Goal: Task Accomplishment & Management: Complete application form

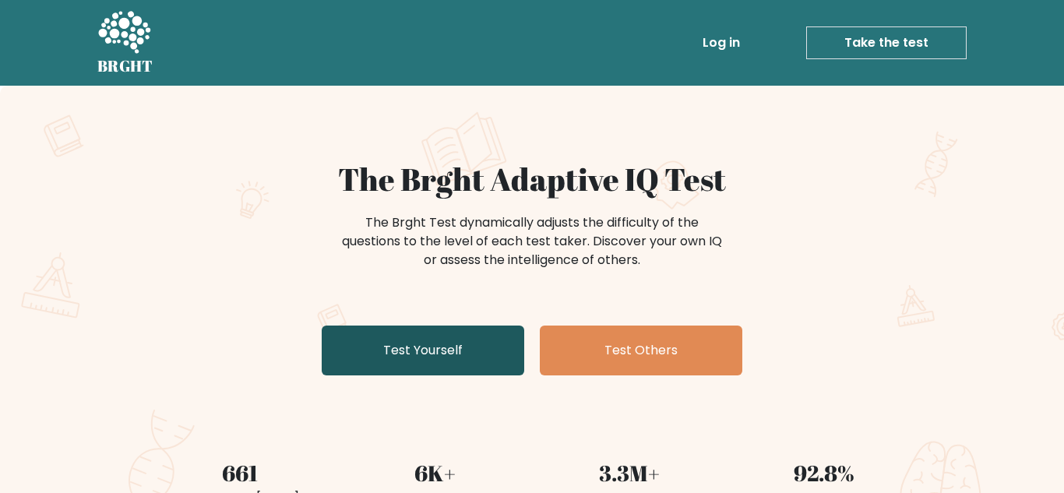
click at [439, 341] on link "Test Yourself" at bounding box center [423, 351] width 203 height 50
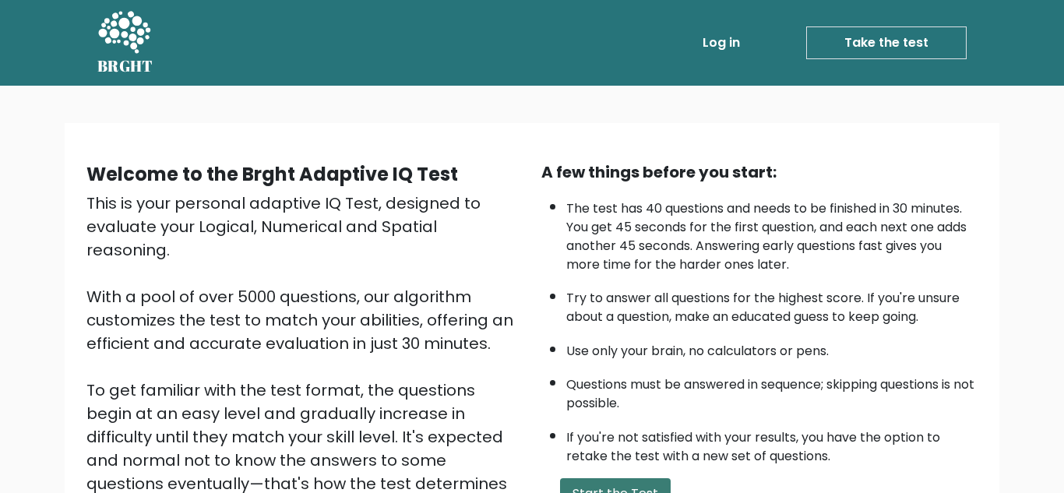
click at [661, 483] on button "Start the Test" at bounding box center [615, 493] width 111 height 31
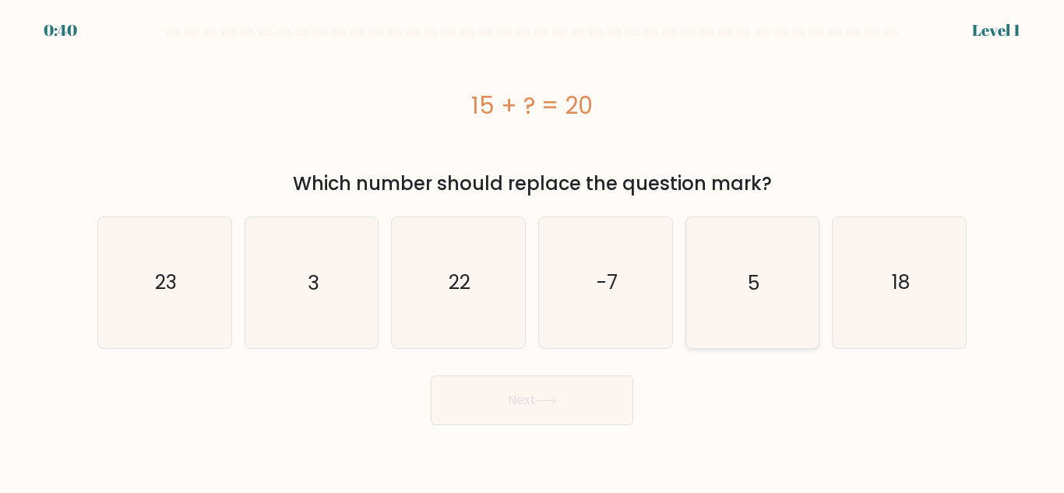
click at [777, 279] on icon "5" at bounding box center [752, 282] width 130 height 130
click at [533, 251] on input "e. 5" at bounding box center [532, 249] width 1 height 4
radio input "true"
click at [615, 396] on button "Next" at bounding box center [532, 400] width 203 height 50
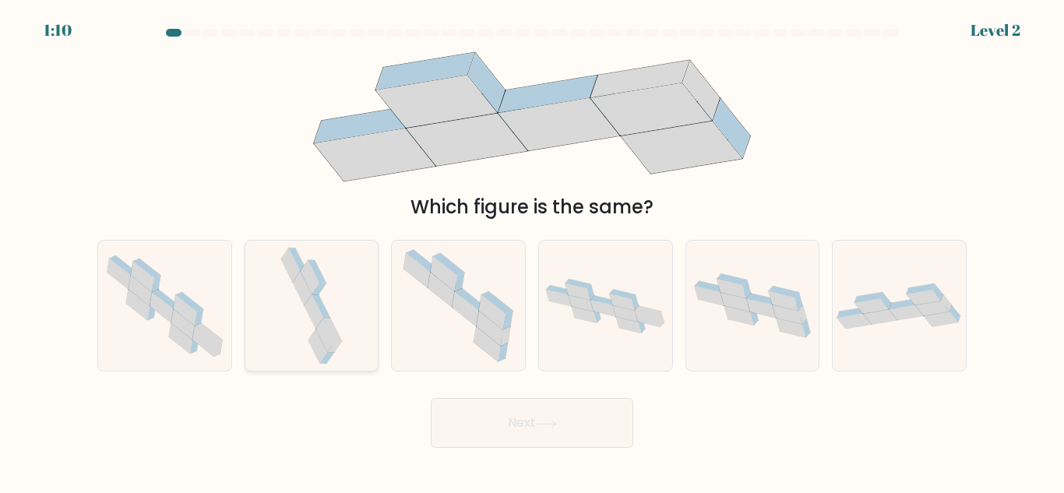
click at [339, 300] on icon at bounding box center [311, 306] width 69 height 130
click at [532, 251] on input "b." at bounding box center [532, 249] width 1 height 4
radio input "true"
click at [507, 443] on button "Next" at bounding box center [532, 423] width 203 height 50
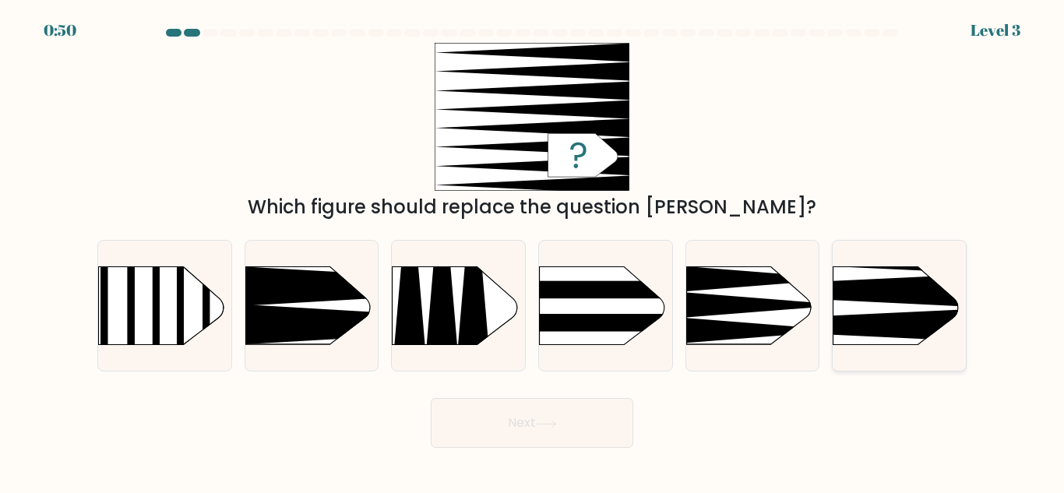
click at [838, 276] on rect at bounding box center [805, 237] width 346 height 263
click at [533, 251] on input "f." at bounding box center [532, 249] width 1 height 4
radio input "true"
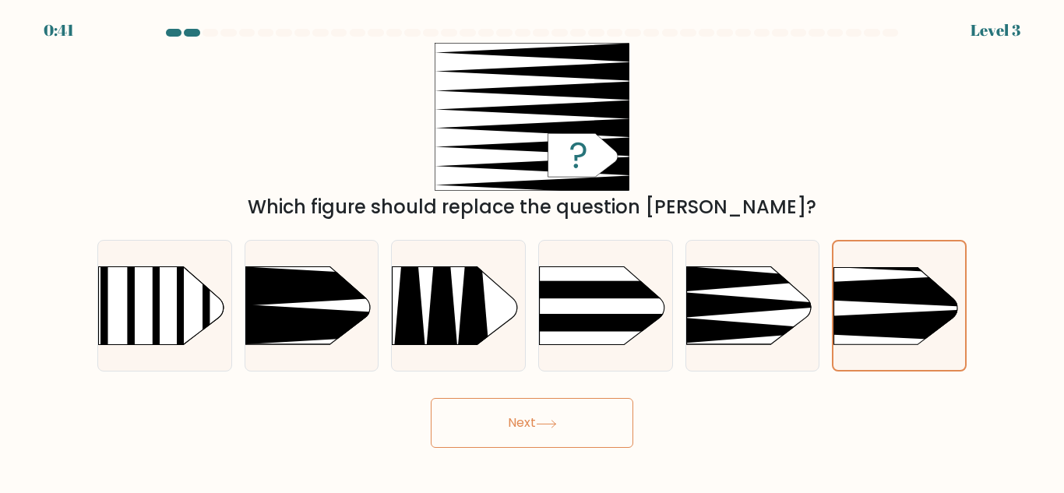
click at [533, 428] on button "Next" at bounding box center [532, 423] width 203 height 50
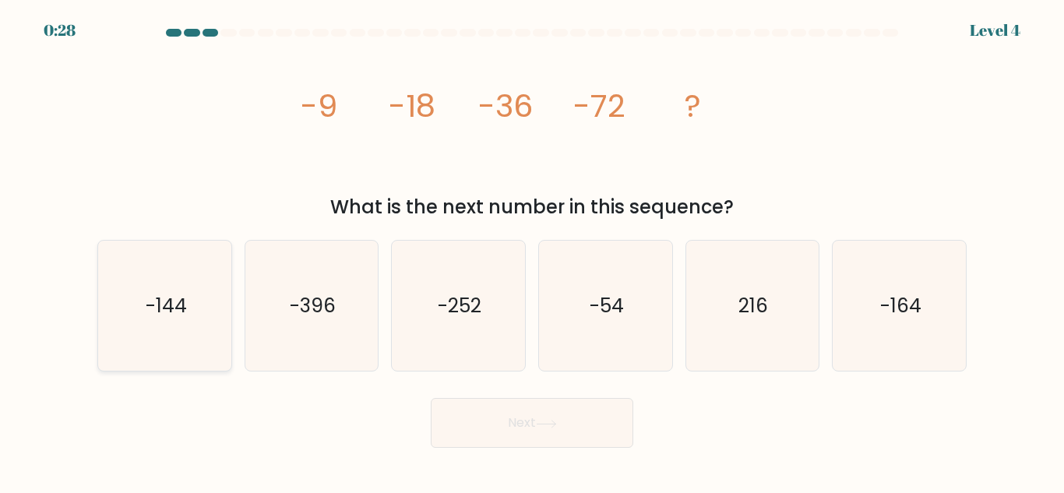
click at [144, 311] on icon "-144" at bounding box center [165, 306] width 130 height 130
click at [532, 251] on input "a. -144" at bounding box center [532, 249] width 1 height 4
radio input "true"
click at [445, 398] on button "Next" at bounding box center [532, 423] width 203 height 50
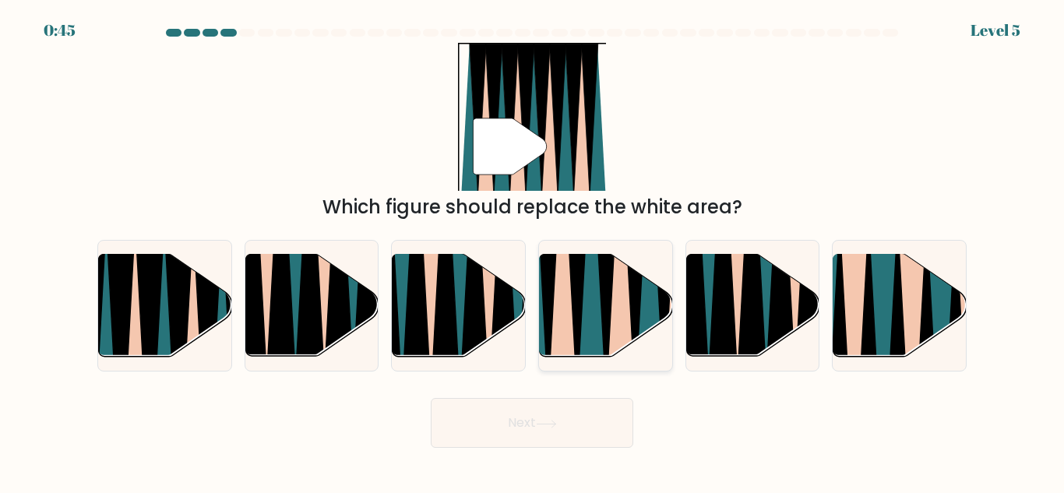
click at [625, 256] on icon at bounding box center [619, 253] width 29 height 266
click at [533, 251] on input "d." at bounding box center [532, 249] width 1 height 4
radio input "true"
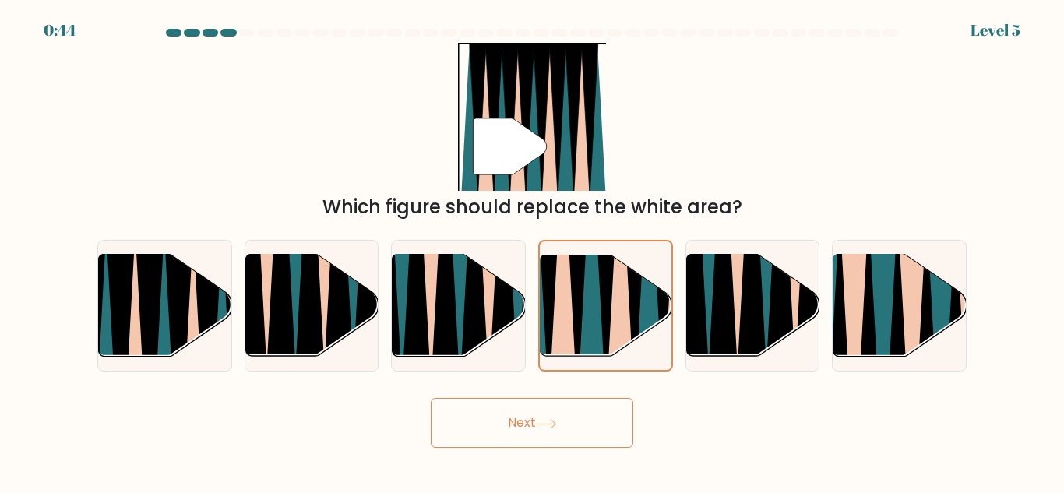
click at [505, 418] on button "Next" at bounding box center [532, 423] width 203 height 50
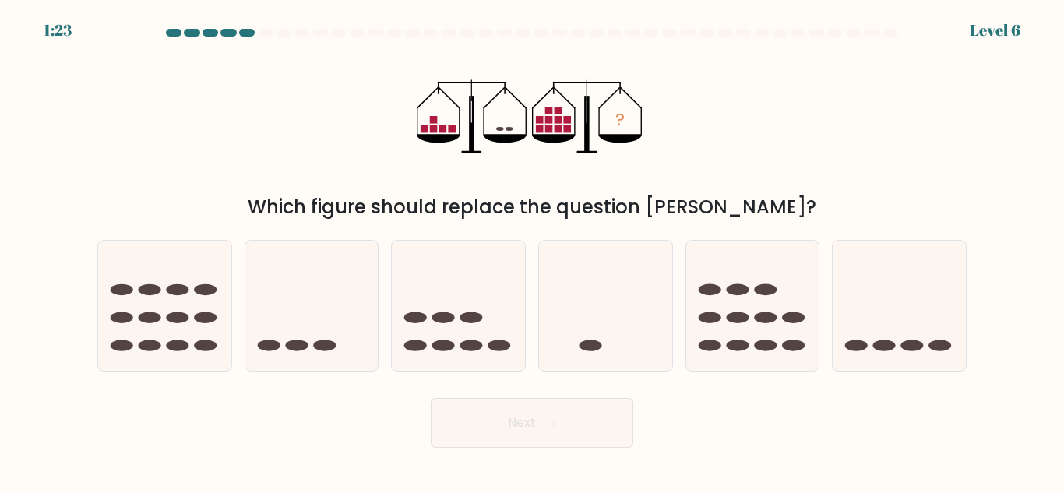
click at [491, 144] on icon "?" at bounding box center [532, 117] width 231 height 148
click at [359, 347] on icon at bounding box center [311, 306] width 133 height 110
click at [532, 251] on input "b." at bounding box center [532, 249] width 1 height 4
radio input "true"
click at [464, 427] on button "Next" at bounding box center [532, 423] width 203 height 50
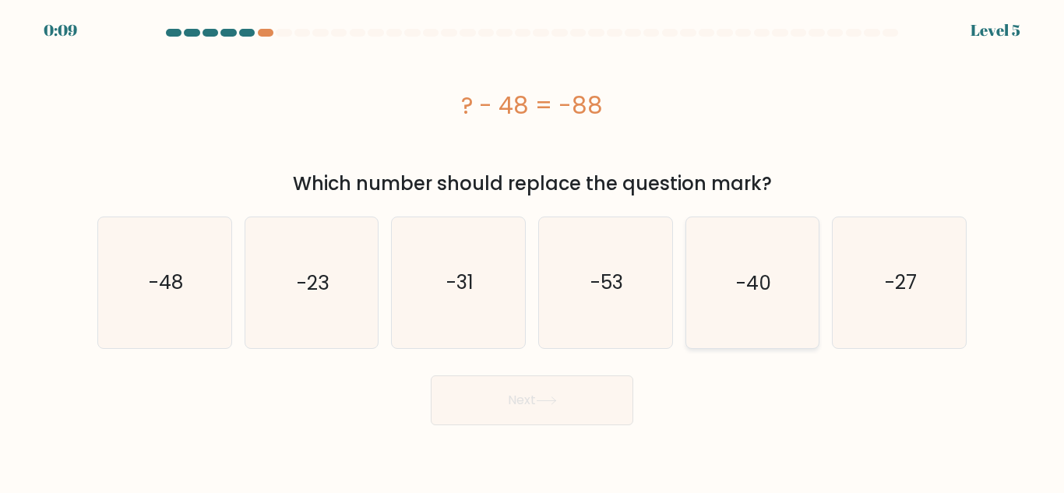
click at [792, 283] on icon "-40" at bounding box center [752, 282] width 130 height 130
click at [533, 251] on input "e. -40" at bounding box center [532, 249] width 1 height 4
radio input "true"
click at [577, 403] on button "Next" at bounding box center [532, 400] width 203 height 50
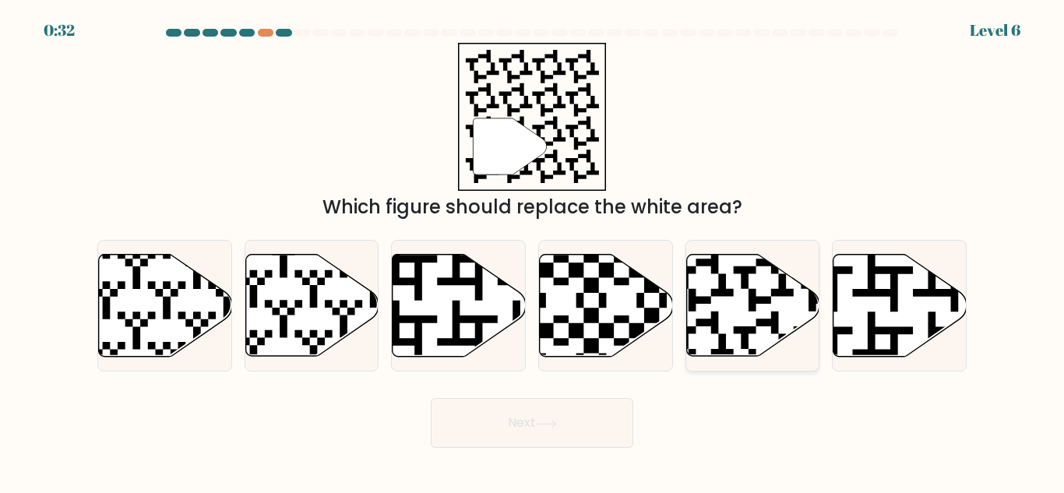
click at [764, 295] on icon at bounding box center [752, 306] width 133 height 102
click at [533, 251] on input "e." at bounding box center [532, 249] width 1 height 4
radio input "true"
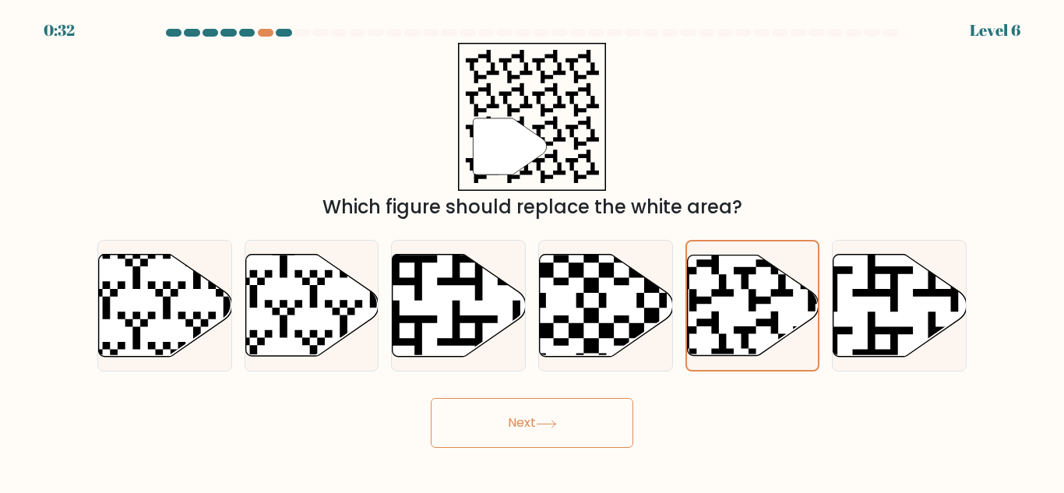
click at [624, 435] on button "Next" at bounding box center [532, 423] width 203 height 50
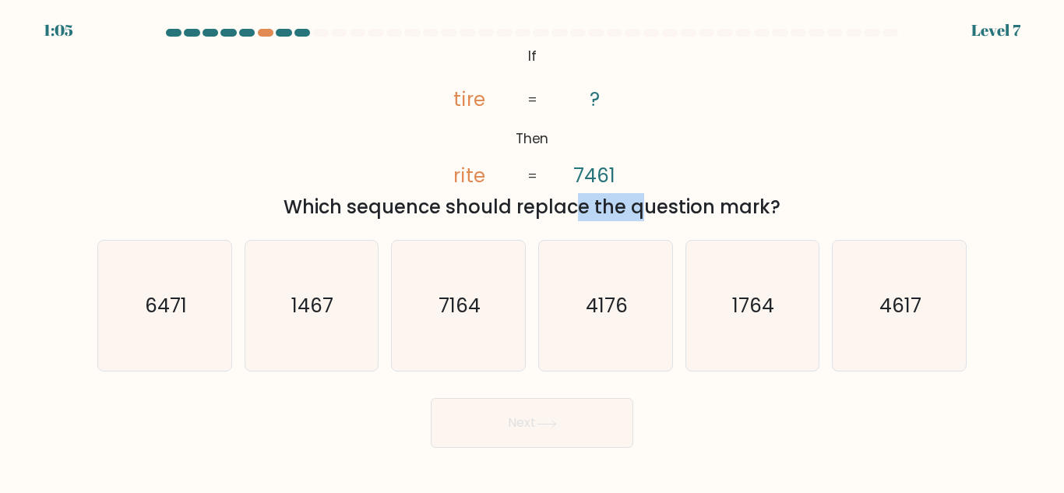
click at [593, 116] on icon "@import url('https://fonts.googleapis.com/css?family=Abril+Fatface:400,100,100i…" at bounding box center [532, 117] width 240 height 148
click at [196, 348] on icon "6471" at bounding box center [165, 306] width 130 height 130
click at [532, 251] on input "a. 6471" at bounding box center [532, 249] width 1 height 4
radio input "true"
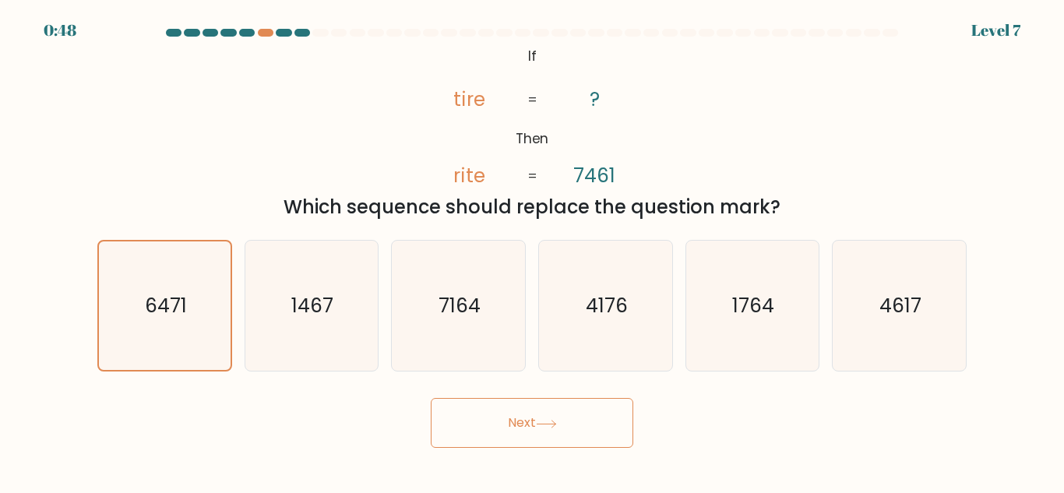
click at [493, 435] on button "Next" at bounding box center [532, 423] width 203 height 50
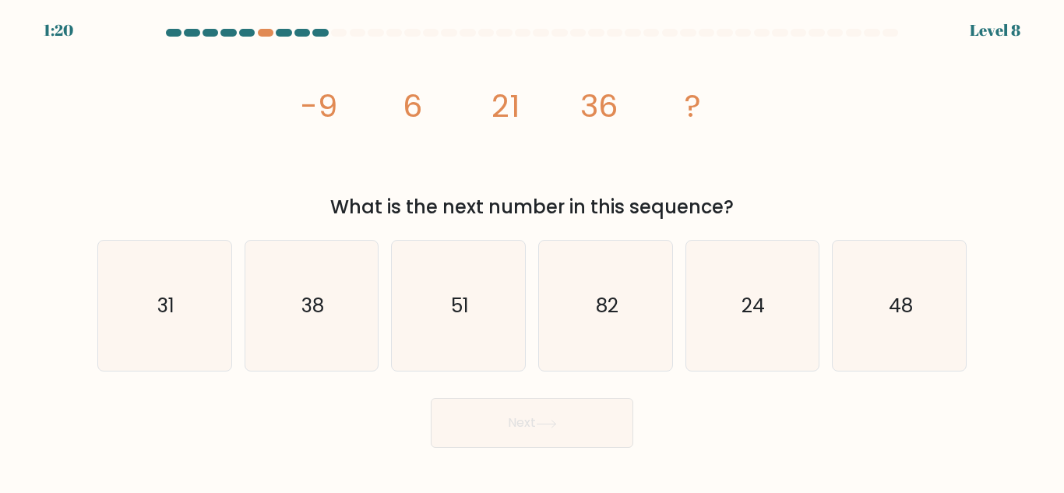
click at [542, 145] on icon "image/svg+xml -9 6 21 36 ?" at bounding box center [531, 117] width 467 height 148
click at [502, 295] on icon "51" at bounding box center [458, 306] width 130 height 130
click at [532, 251] on input "c. 51" at bounding box center [532, 249] width 1 height 4
radio input "true"
click at [626, 322] on icon "82" at bounding box center [606, 306] width 130 height 130
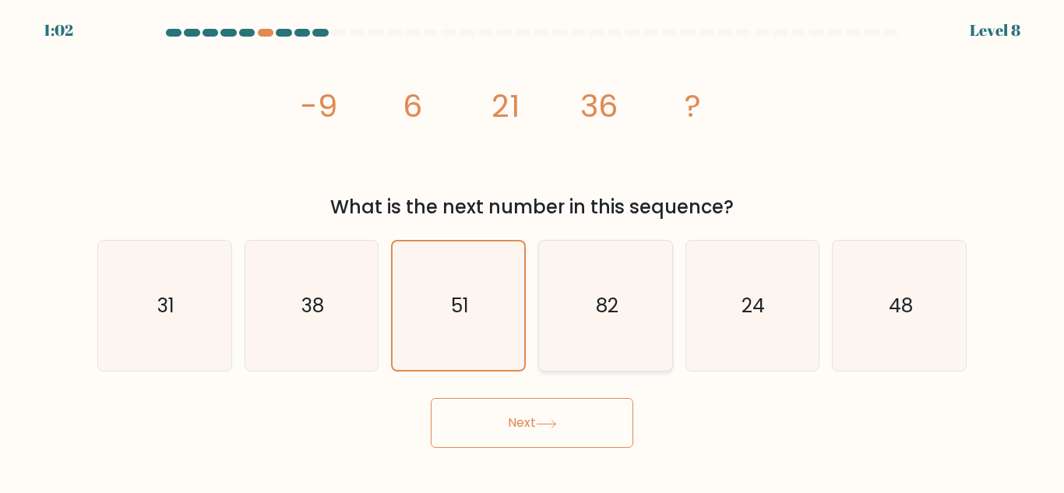
click at [533, 251] on input "d. 82" at bounding box center [532, 249] width 1 height 4
radio input "true"
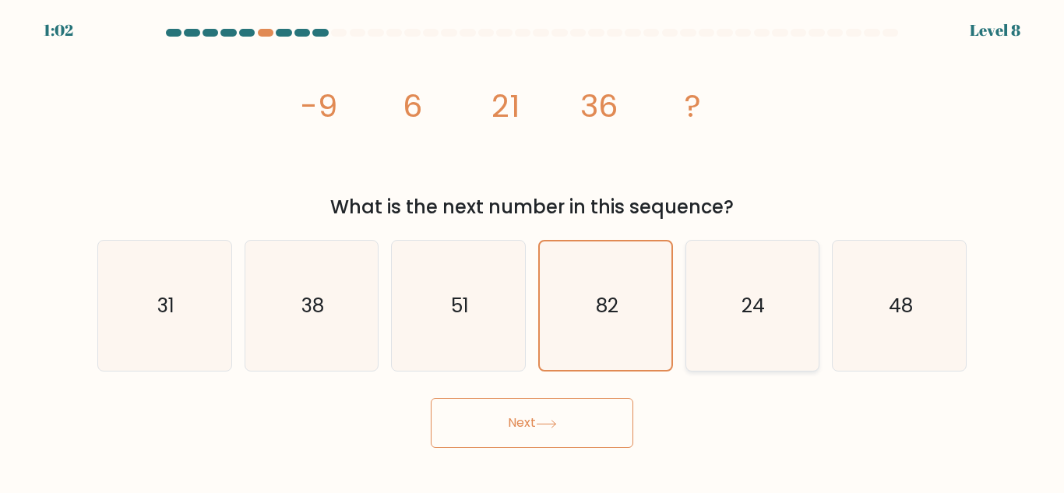
click at [805, 262] on icon "24" at bounding box center [752, 306] width 130 height 130
click at [533, 251] on input "e. 24" at bounding box center [532, 249] width 1 height 4
radio input "true"
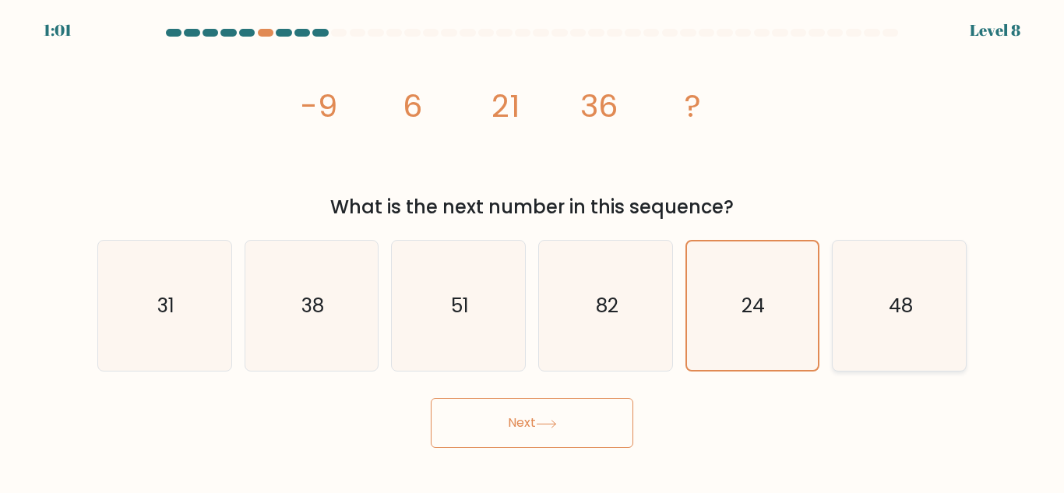
click at [929, 277] on icon "48" at bounding box center [899, 306] width 130 height 130
click at [533, 251] on input "f. 48" at bounding box center [532, 249] width 1 height 4
radio input "true"
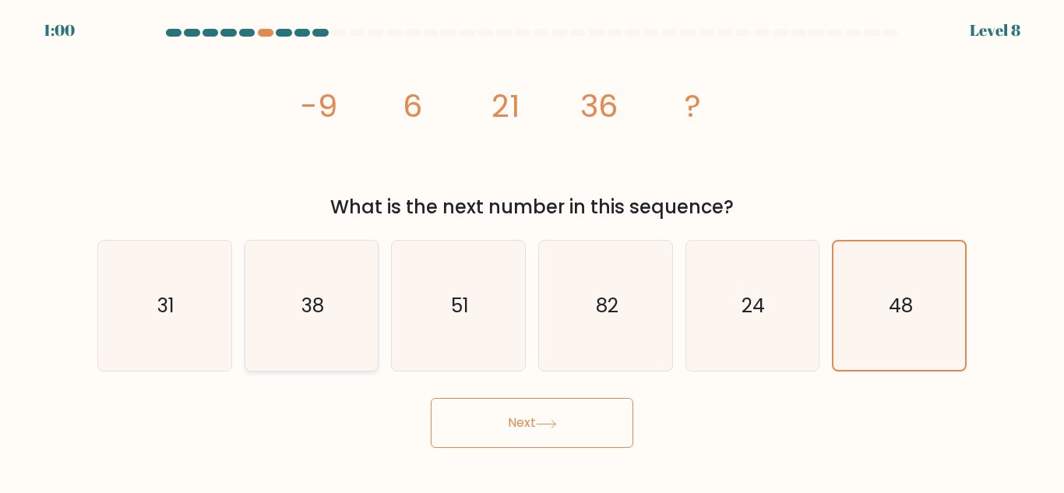
click at [322, 368] on icon "38" at bounding box center [311, 306] width 130 height 130
click at [532, 251] on input "b. 38" at bounding box center [532, 249] width 1 height 4
radio input "true"
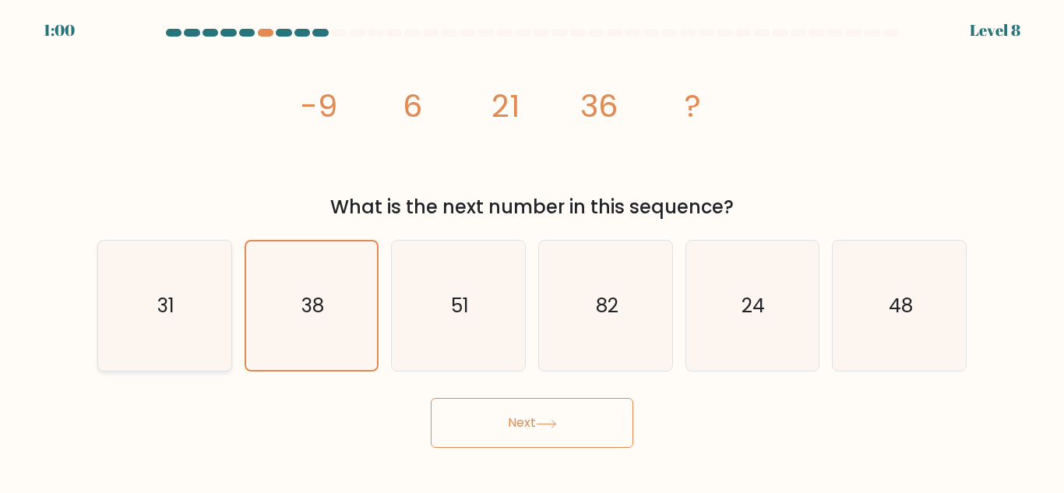
click at [179, 347] on icon "31" at bounding box center [165, 306] width 130 height 130
click at [532, 251] on input "a. 31" at bounding box center [532, 249] width 1 height 4
radio input "true"
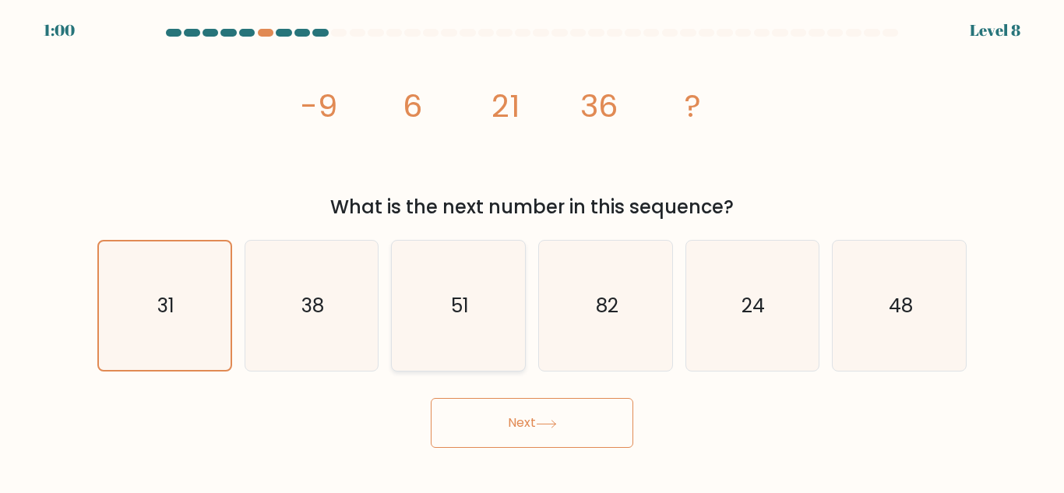
click at [471, 302] on icon "51" at bounding box center [458, 306] width 130 height 130
click at [532, 251] on input "c. 51" at bounding box center [532, 249] width 1 height 4
radio input "true"
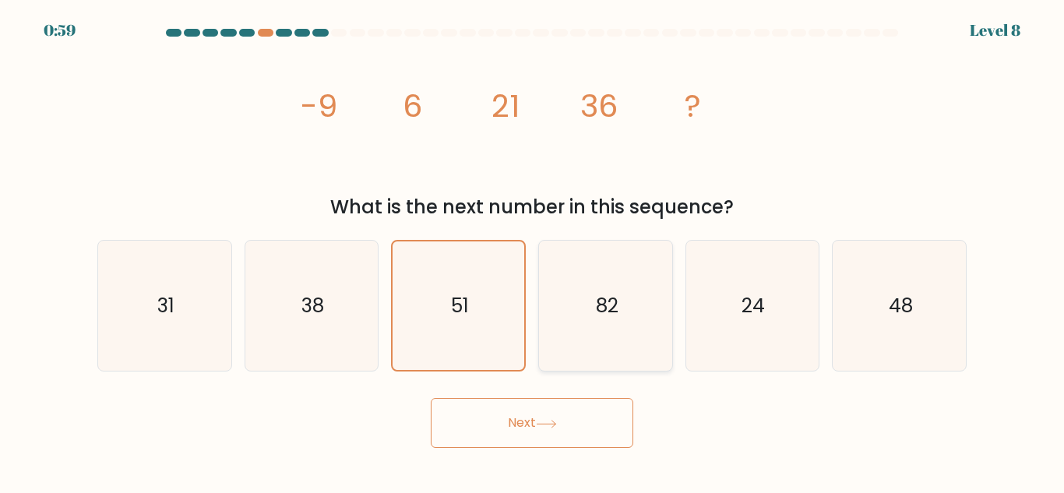
click at [650, 300] on icon "82" at bounding box center [606, 306] width 130 height 130
click at [533, 251] on input "d. 82" at bounding box center [532, 249] width 1 height 4
radio input "true"
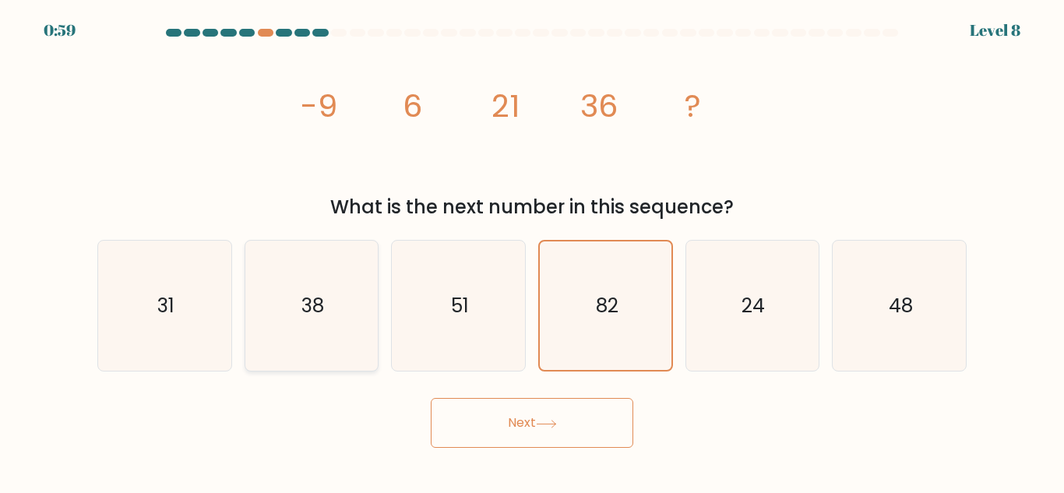
click at [352, 345] on icon "38" at bounding box center [311, 306] width 130 height 130
click at [532, 251] on input "b. 38" at bounding box center [532, 249] width 1 height 4
radio input "true"
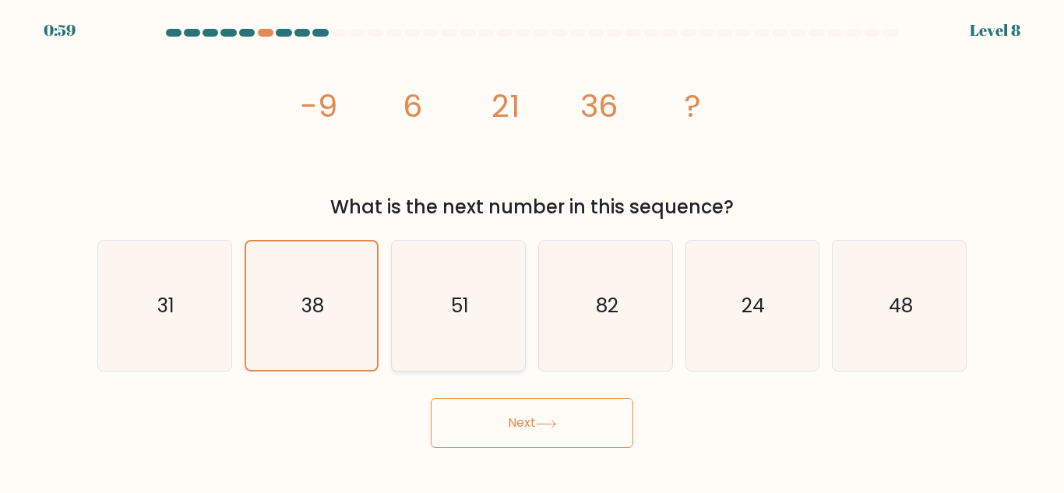
click at [515, 326] on icon "51" at bounding box center [458, 306] width 130 height 130
click at [532, 251] on input "c. 51" at bounding box center [532, 249] width 1 height 4
radio input "true"
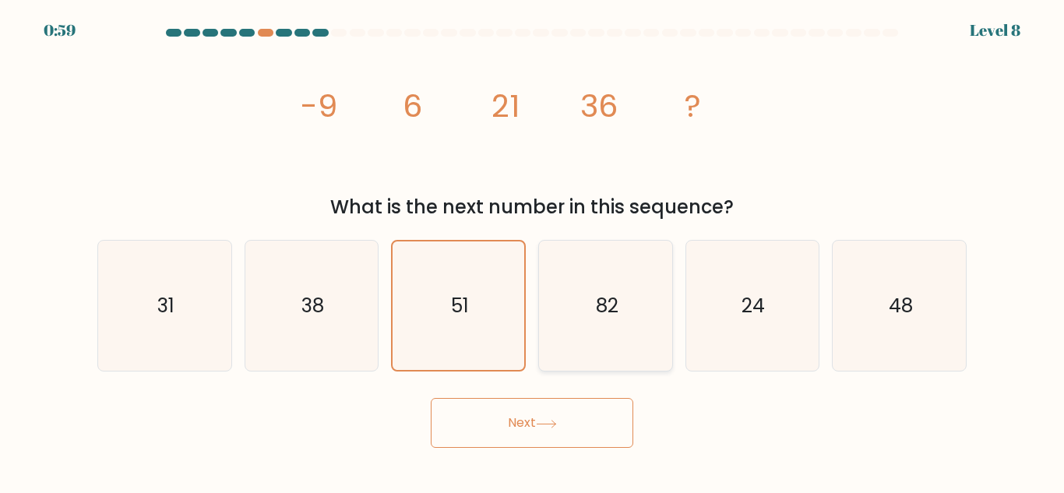
click at [650, 286] on icon "82" at bounding box center [606, 306] width 130 height 130
click at [533, 251] on input "d. 82" at bounding box center [532, 249] width 1 height 4
radio input "true"
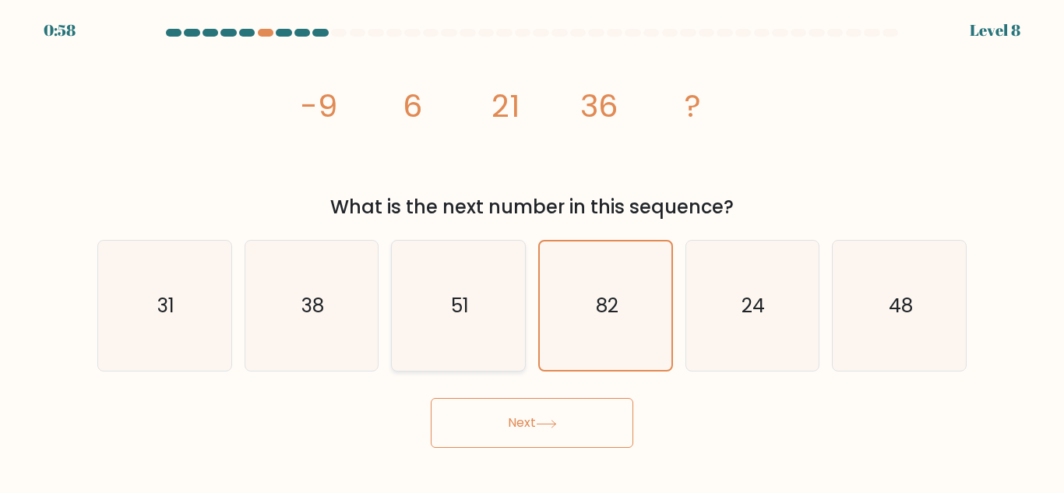
click at [439, 326] on icon "51" at bounding box center [458, 306] width 130 height 130
click at [532, 251] on input "c. 51" at bounding box center [532, 249] width 1 height 4
radio input "true"
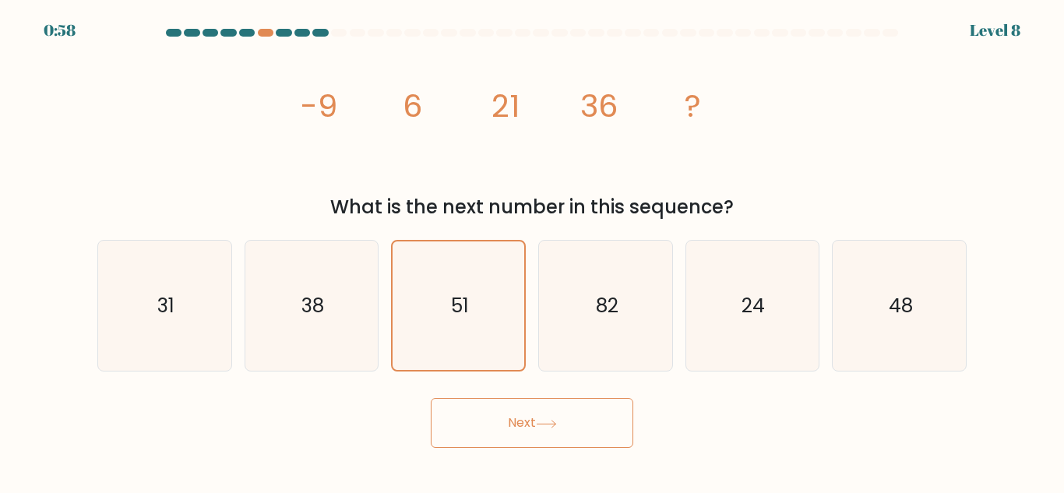
click at [488, 472] on body "0:58 Level 8" at bounding box center [532, 246] width 1064 height 493
click at [517, 425] on button "Next" at bounding box center [532, 423] width 203 height 50
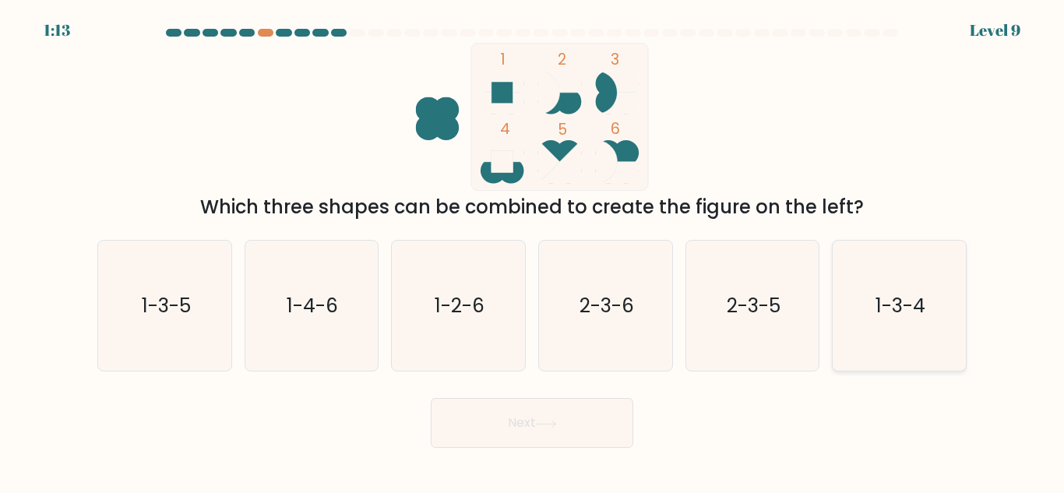
click at [887, 344] on icon "1-3-4" at bounding box center [899, 306] width 130 height 130
click at [533, 251] on input "f. 1-3-4" at bounding box center [532, 249] width 1 height 4
radio input "true"
click at [593, 443] on button "Next" at bounding box center [532, 423] width 203 height 50
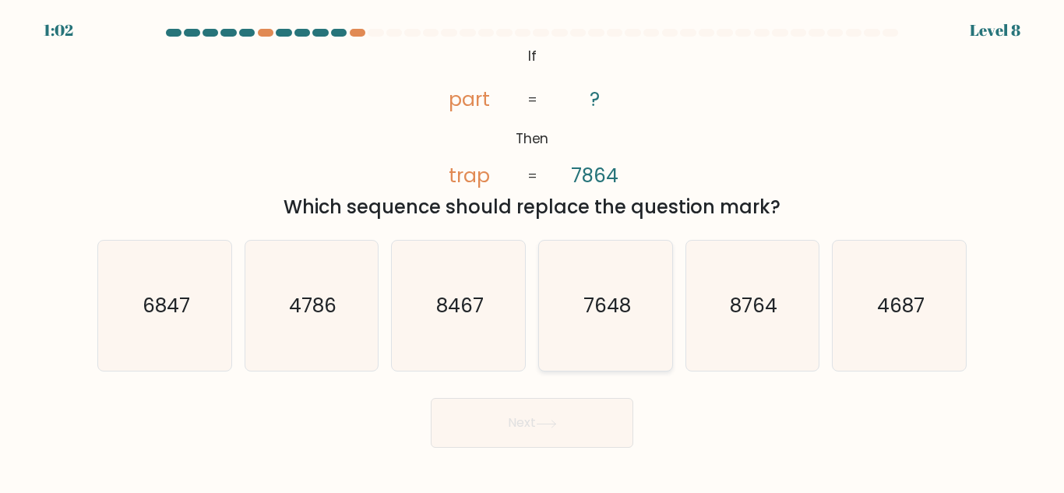
click at [623, 353] on icon "7648" at bounding box center [606, 306] width 130 height 130
click at [533, 251] on input "d. 7648" at bounding box center [532, 249] width 1 height 4
radio input "true"
click at [629, 333] on icon "7648" at bounding box center [605, 305] width 129 height 129
click at [533, 251] on input "d. 7648" at bounding box center [532, 249] width 1 height 4
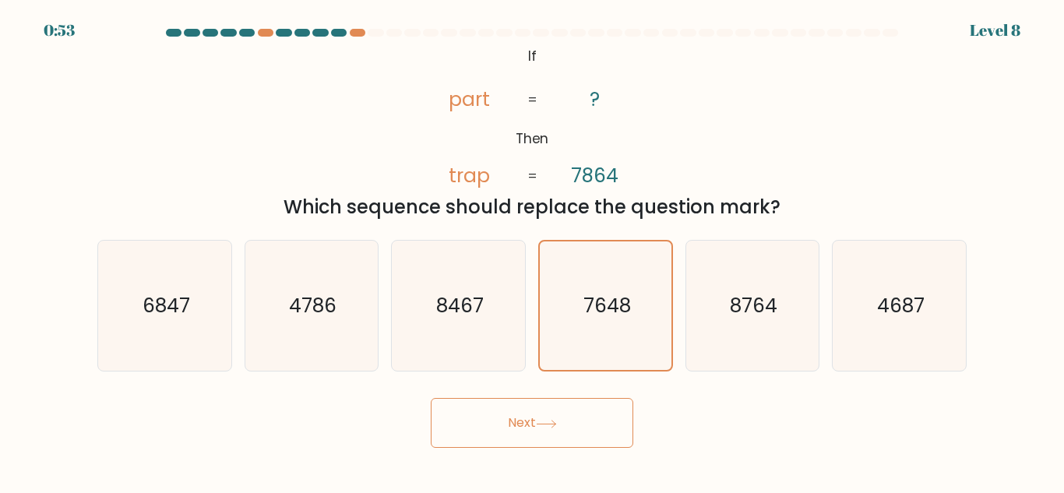
click at [565, 432] on button "Next" at bounding box center [532, 423] width 203 height 50
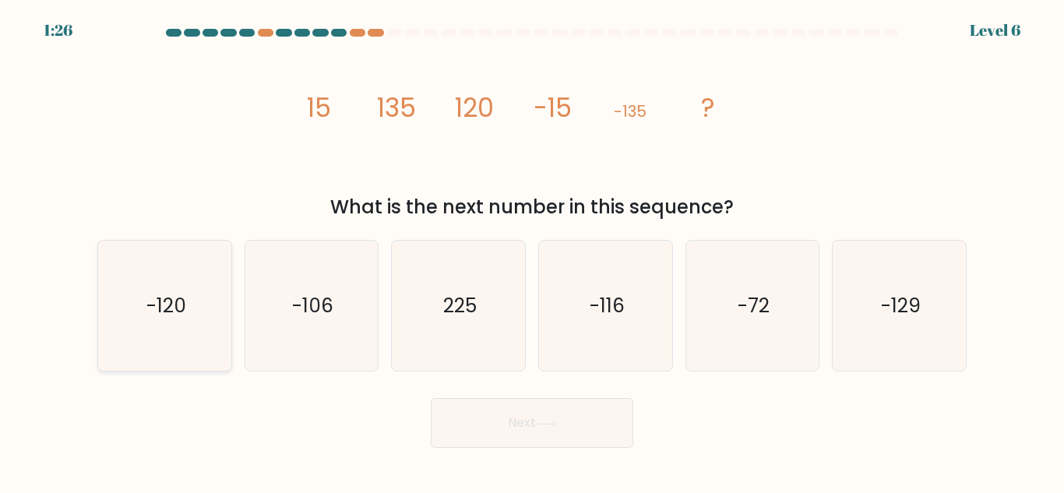
click at [153, 328] on icon "-120" at bounding box center [165, 306] width 130 height 130
click at [532, 251] on input "a. -120" at bounding box center [532, 249] width 1 height 4
radio input "true"
click at [543, 447] on button "Next" at bounding box center [532, 423] width 203 height 50
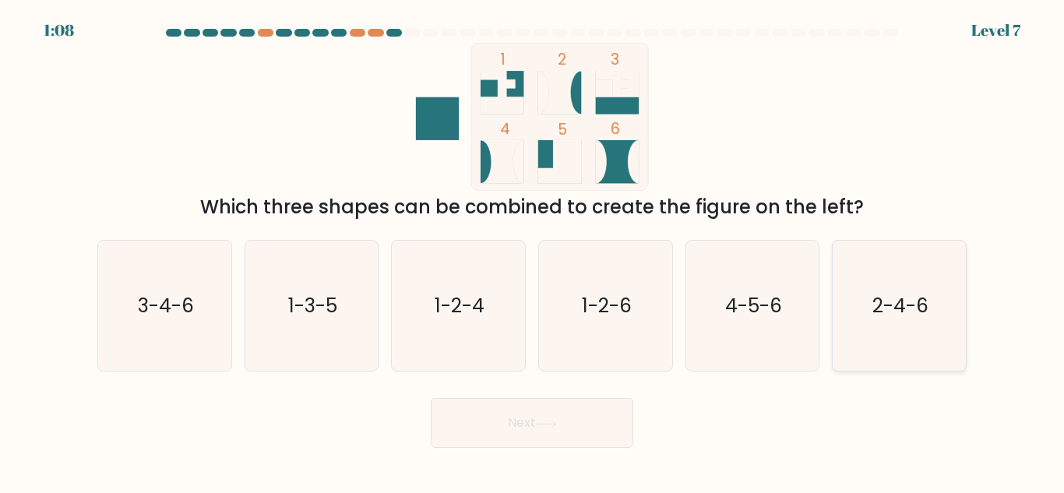
click at [858, 344] on icon "2-4-6" at bounding box center [899, 306] width 130 height 130
click at [533, 251] on input "f. 2-4-6" at bounding box center [532, 249] width 1 height 4
radio input "true"
click at [565, 432] on button "Next" at bounding box center [532, 423] width 203 height 50
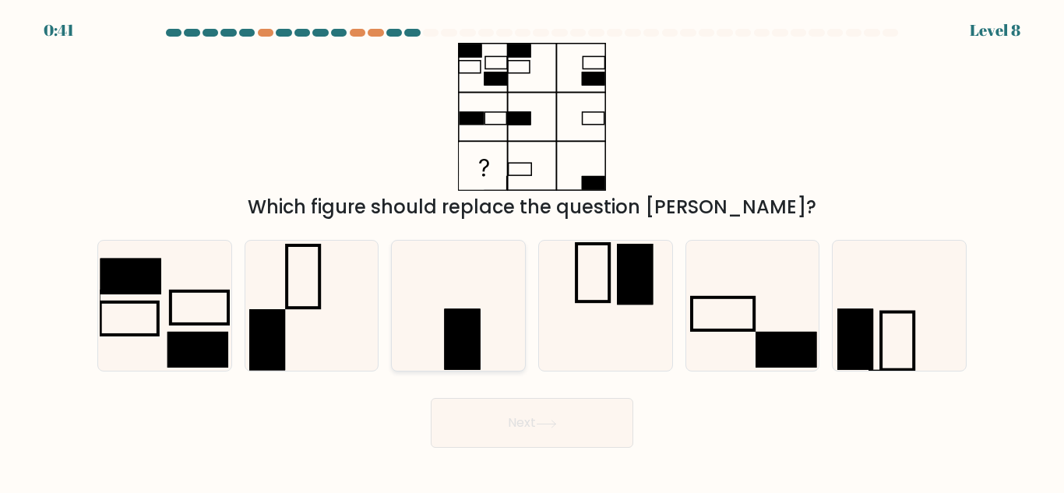
click at [484, 371] on icon at bounding box center [458, 306] width 130 height 130
click at [532, 251] on input "c." at bounding box center [532, 249] width 1 height 4
radio input "true"
click at [537, 440] on button "Next" at bounding box center [532, 423] width 203 height 50
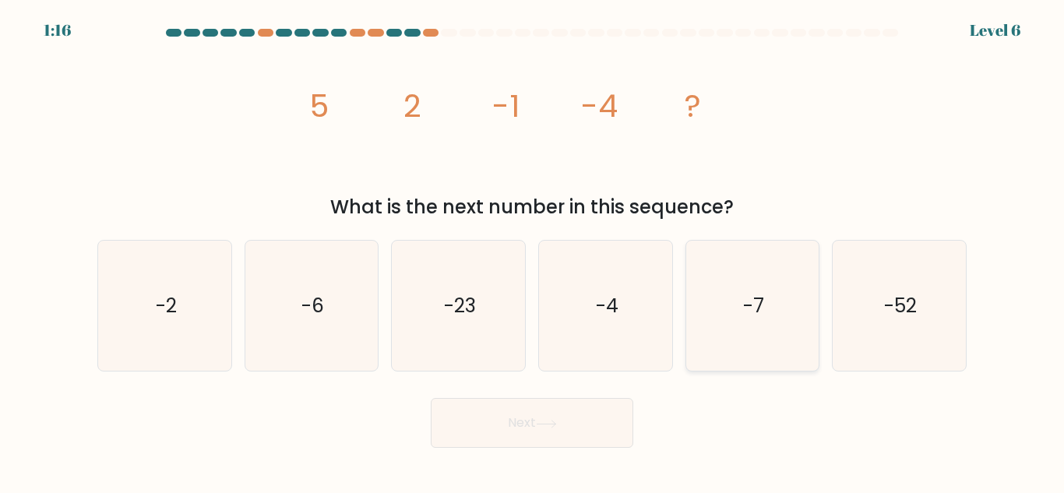
click at [733, 352] on icon "-7" at bounding box center [752, 306] width 130 height 130
click at [533, 251] on input "e. -7" at bounding box center [532, 249] width 1 height 4
radio input "true"
click at [601, 444] on button "Next" at bounding box center [532, 423] width 203 height 50
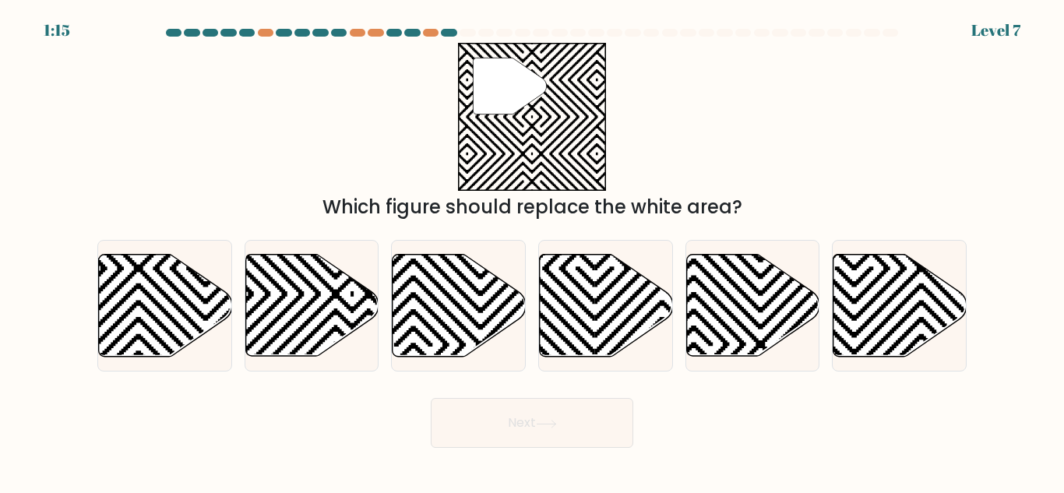
click at [551, 446] on button "Next" at bounding box center [532, 423] width 203 height 50
click at [740, 441] on div "Next" at bounding box center [532, 419] width 888 height 58
click at [272, 336] on icon at bounding box center [311, 306] width 133 height 102
click at [532, 251] on input "b." at bounding box center [532, 249] width 1 height 4
radio input "true"
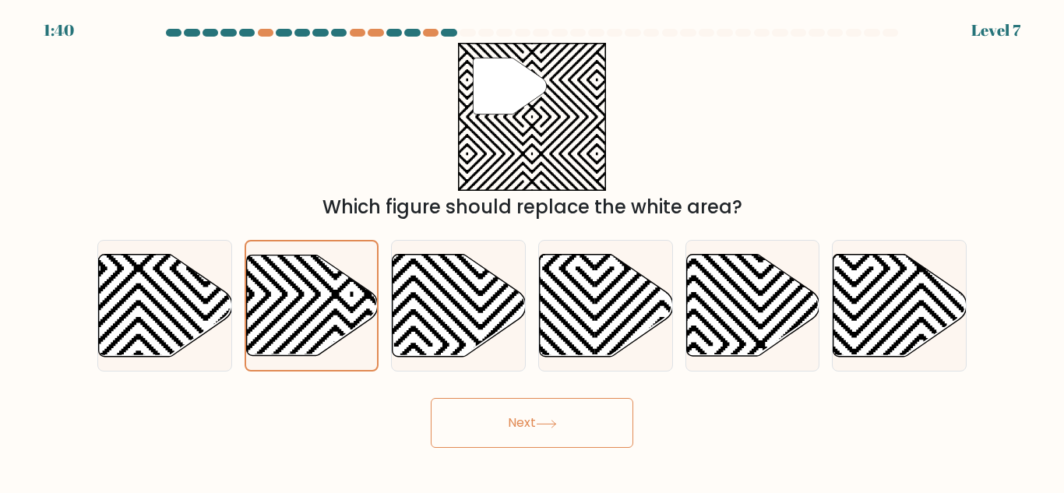
click at [477, 444] on button "Next" at bounding box center [532, 423] width 203 height 50
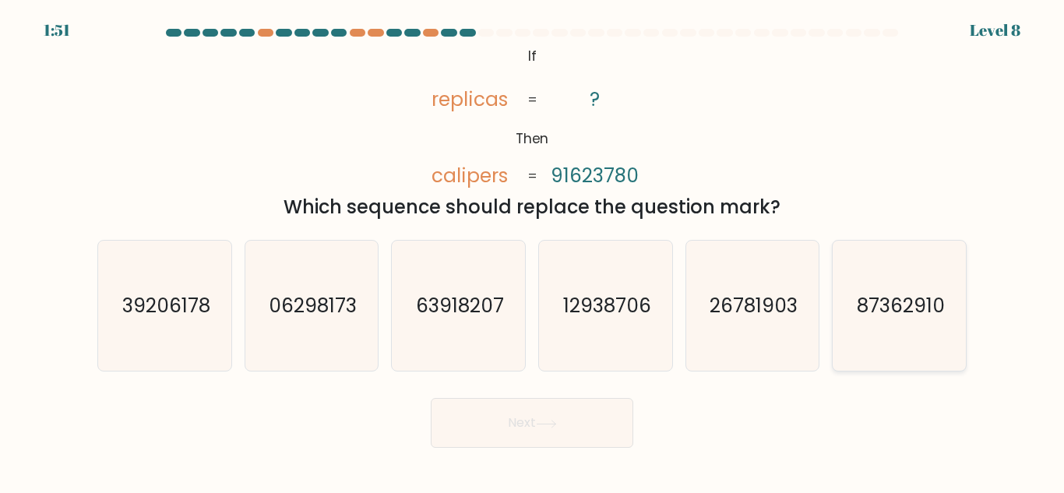
click at [912, 322] on icon "87362910" at bounding box center [899, 306] width 130 height 130
click at [533, 251] on input "f. 87362910" at bounding box center [532, 249] width 1 height 4
radio input "true"
click at [534, 414] on button "Next" at bounding box center [532, 423] width 203 height 50
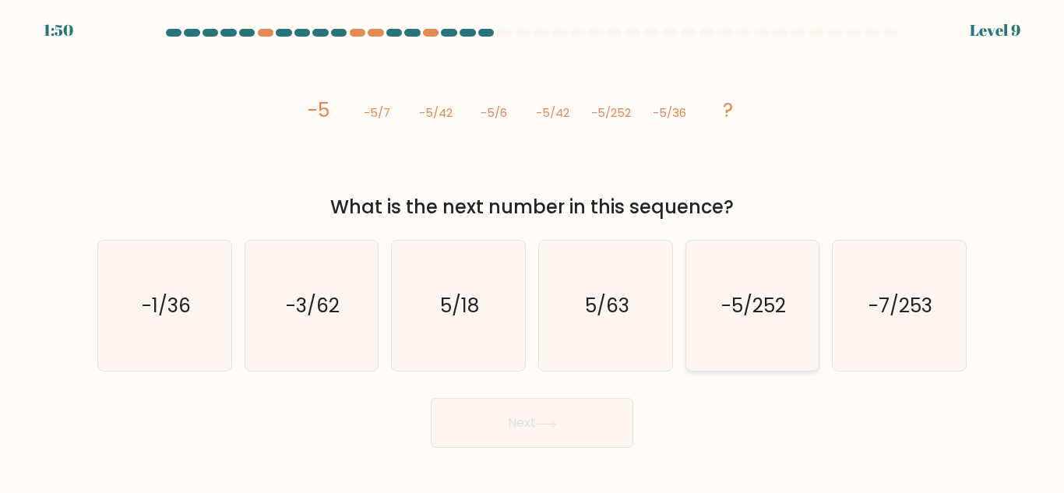
click at [729, 318] on text "-5/252" at bounding box center [753, 305] width 65 height 27
click at [533, 251] on input "e. -5/252" at bounding box center [532, 249] width 1 height 4
radio input "true"
click at [558, 435] on button "Next" at bounding box center [532, 423] width 203 height 50
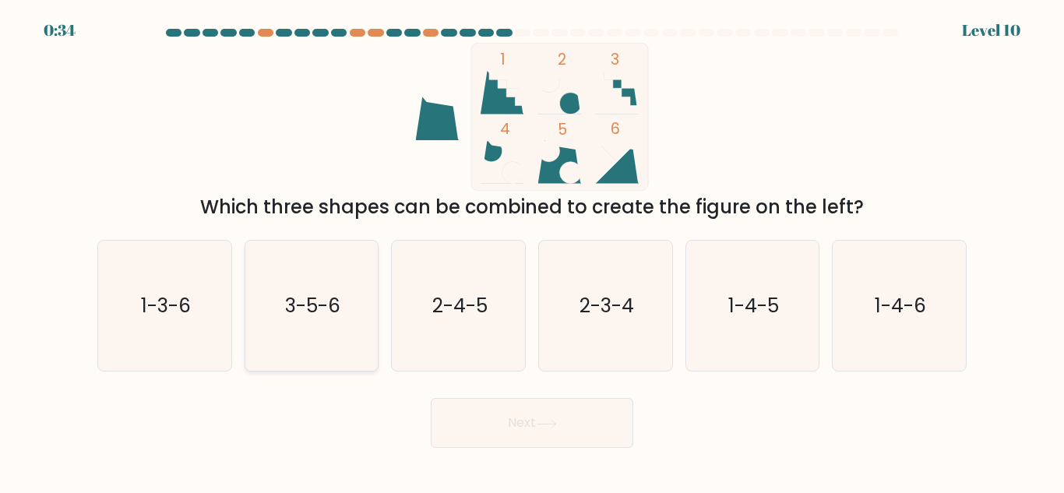
click at [362, 274] on icon "3-5-6" at bounding box center [311, 306] width 130 height 130
click at [532, 251] on input "b. 3-5-6" at bounding box center [532, 249] width 1 height 4
radio input "true"
click at [480, 288] on icon "2-4-5" at bounding box center [458, 306] width 130 height 130
click at [532, 251] on input "c. 2-4-5" at bounding box center [532, 249] width 1 height 4
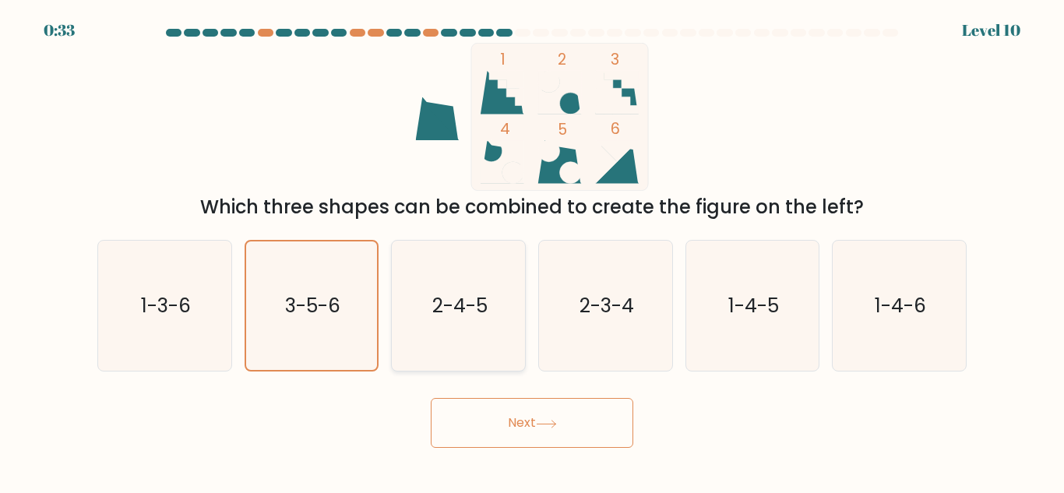
radio input "true"
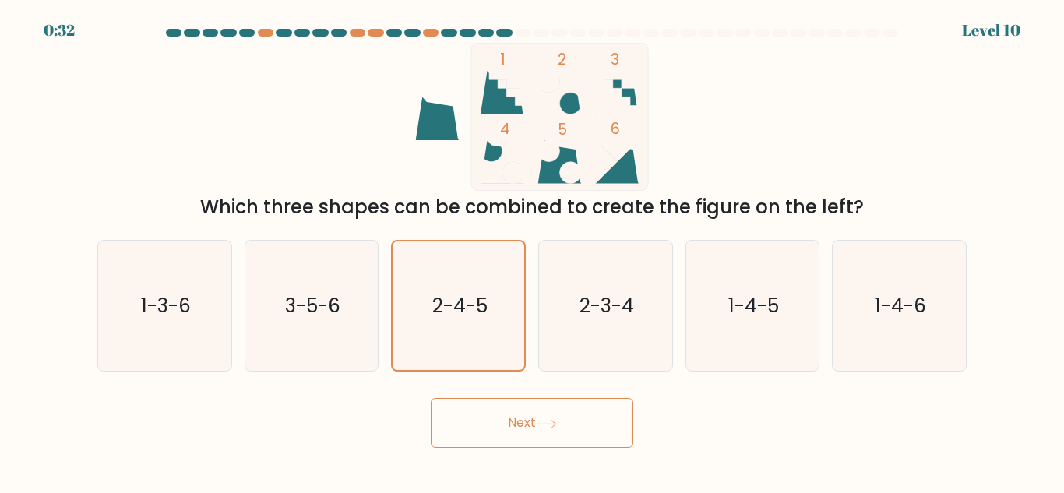
click at [502, 420] on button "Next" at bounding box center [532, 423] width 203 height 50
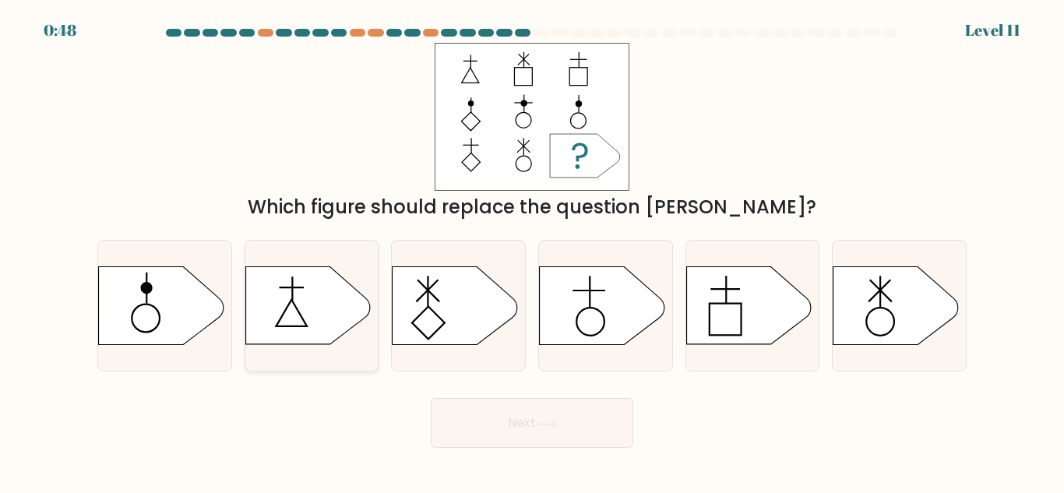
click at [312, 301] on icon at bounding box center [307, 306] width 125 height 78
click at [532, 251] on input "b." at bounding box center [532, 249] width 1 height 4
radio input "true"
click at [624, 343] on icon at bounding box center [602, 306] width 125 height 78
click at [533, 251] on input "d." at bounding box center [532, 249] width 1 height 4
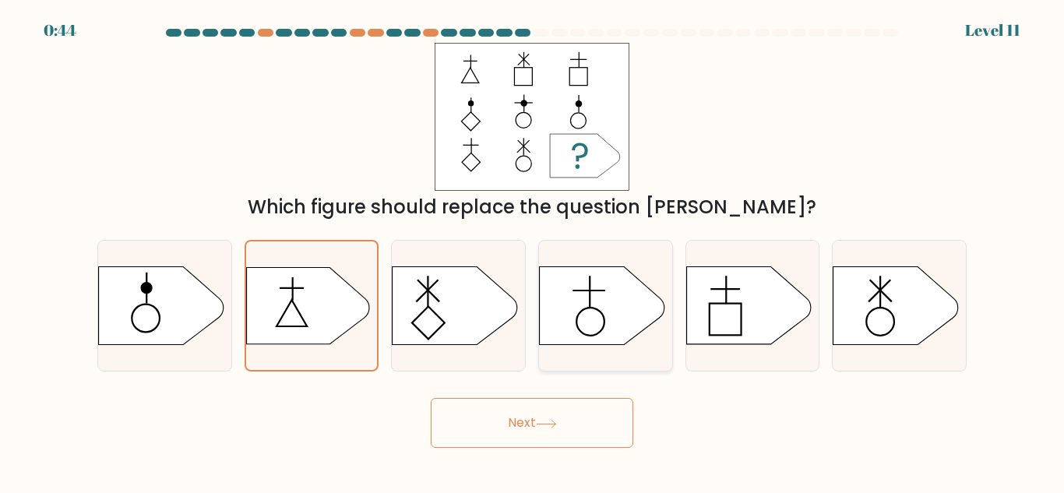
radio input "true"
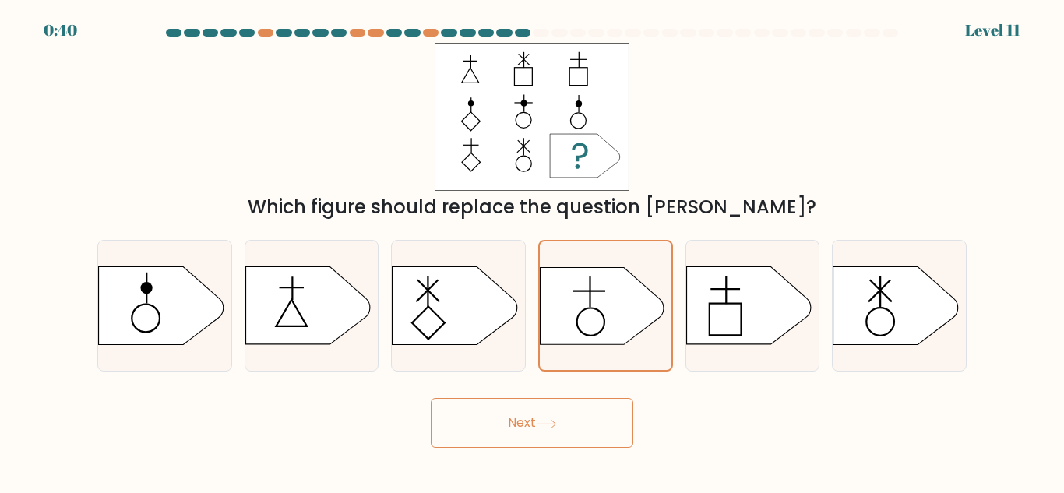
click at [523, 433] on button "Next" at bounding box center [532, 423] width 203 height 50
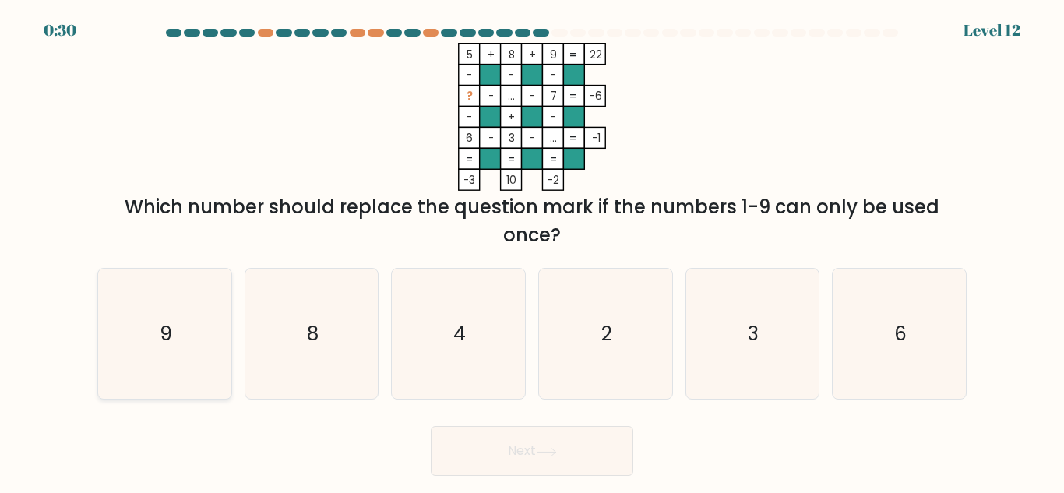
click at [213, 329] on icon "9" at bounding box center [165, 334] width 130 height 130
click at [532, 251] on input "a. 9" at bounding box center [532, 249] width 1 height 4
radio input "true"
click at [534, 453] on button "Next" at bounding box center [532, 451] width 203 height 50
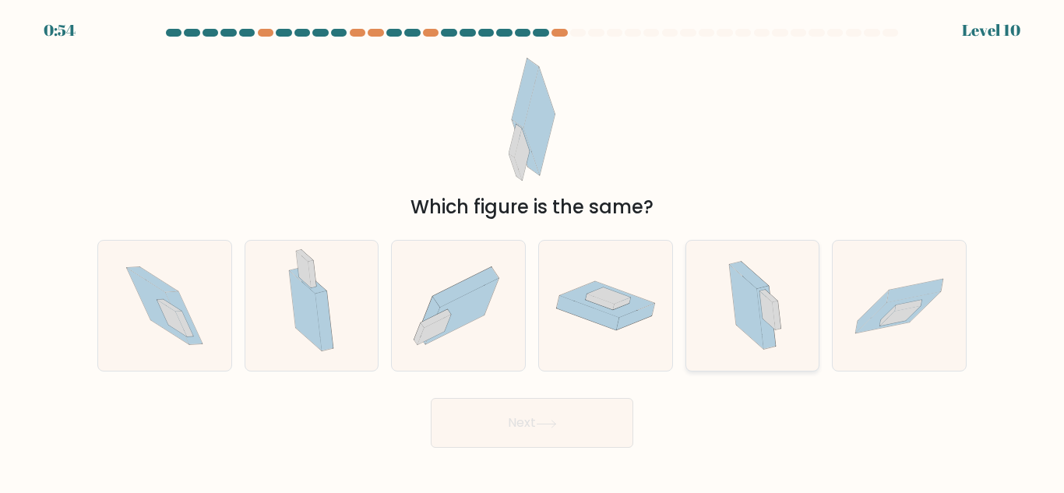
click at [808, 319] on div at bounding box center [752, 306] width 135 height 132
click at [533, 251] on input "e." at bounding box center [532, 249] width 1 height 4
radio input "true"
click at [618, 420] on button "Next" at bounding box center [532, 423] width 203 height 50
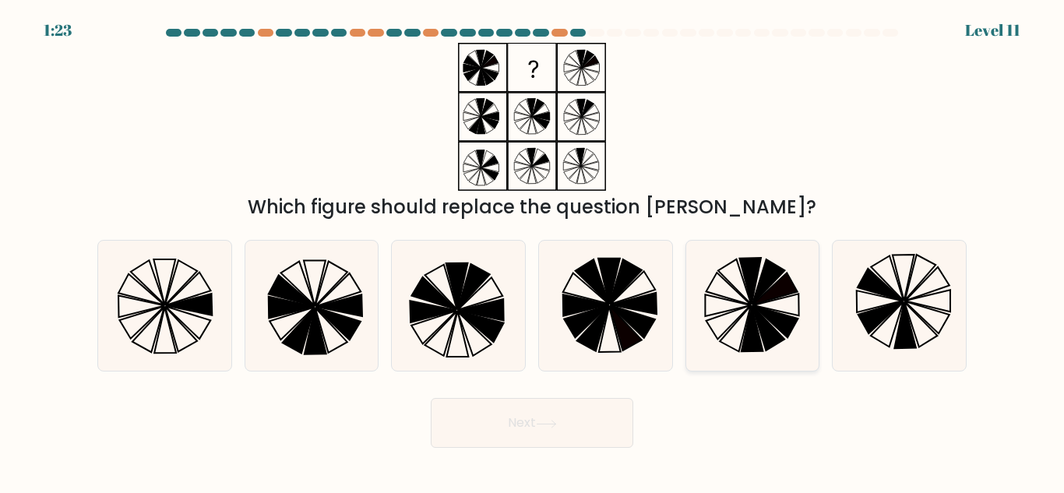
click at [760, 305] on icon at bounding box center [752, 306] width 130 height 130
click at [533, 251] on input "e." at bounding box center [532, 249] width 1 height 4
radio input "true"
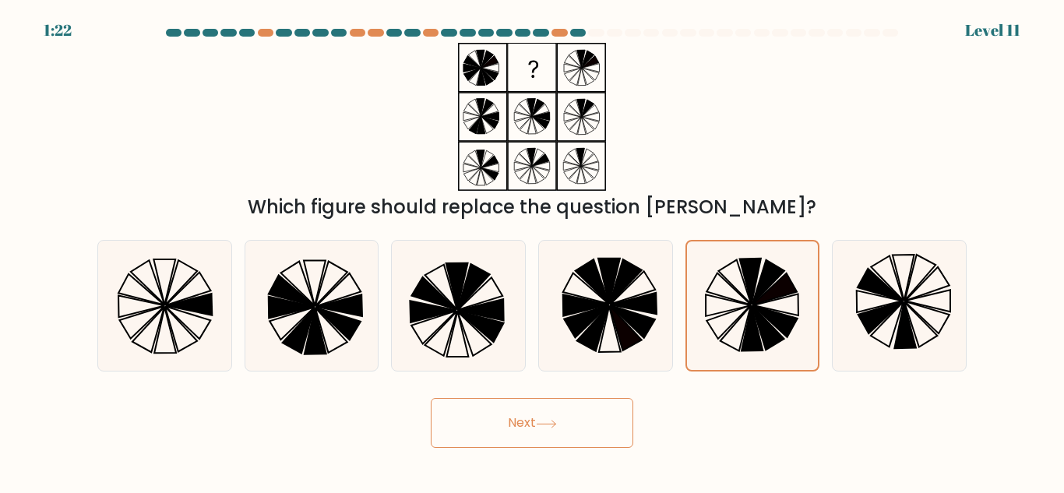
click at [555, 432] on button "Next" at bounding box center [532, 423] width 203 height 50
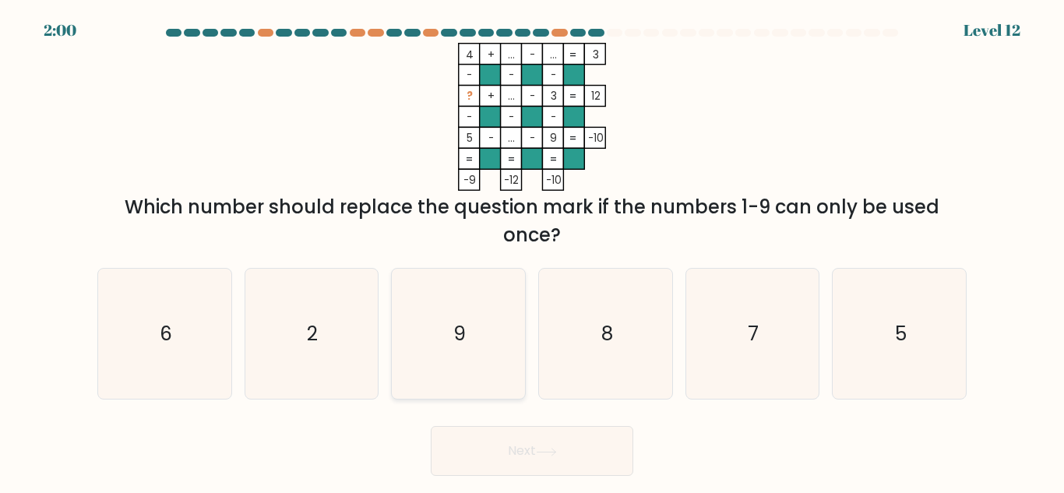
click at [521, 297] on icon "9" at bounding box center [458, 334] width 130 height 130
click at [532, 251] on input "c. 9" at bounding box center [532, 249] width 1 height 4
radio input "true"
click at [492, 432] on button "Next" at bounding box center [532, 451] width 203 height 50
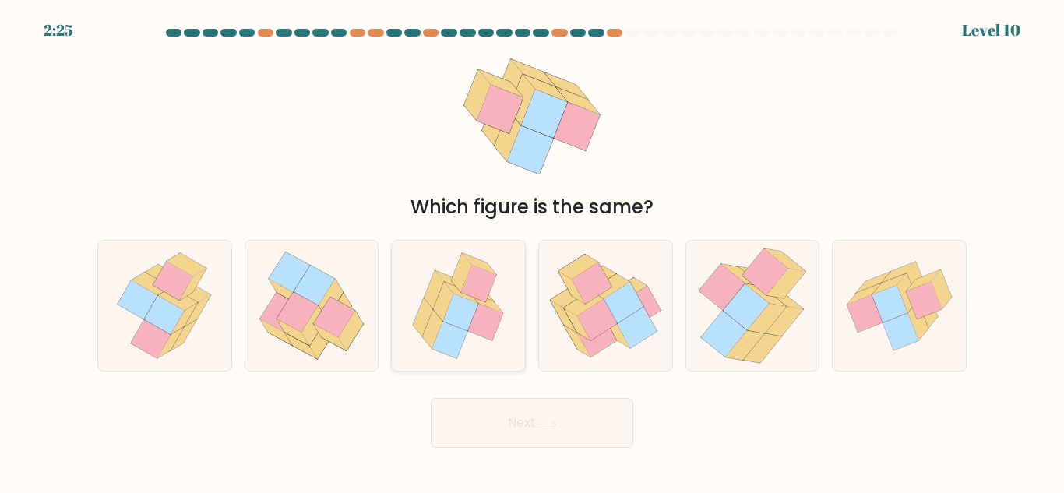
click at [487, 310] on icon at bounding box center [485, 322] width 35 height 37
click at [532, 251] on input "c." at bounding box center [532, 249] width 1 height 4
radio input "true"
click at [500, 415] on button "Next" at bounding box center [532, 423] width 203 height 50
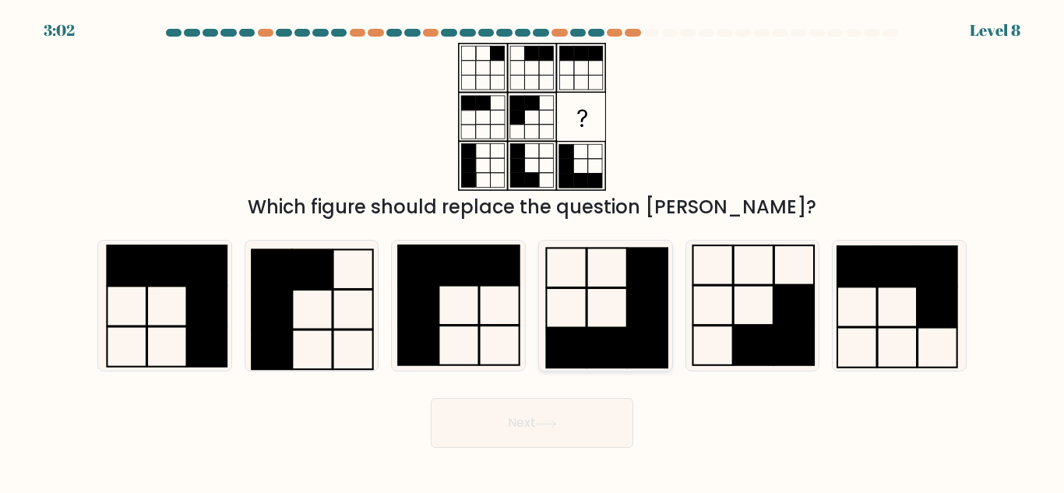
click at [611, 293] on icon at bounding box center [606, 306] width 130 height 130
click at [533, 251] on input "d." at bounding box center [532, 249] width 1 height 4
radio input "true"
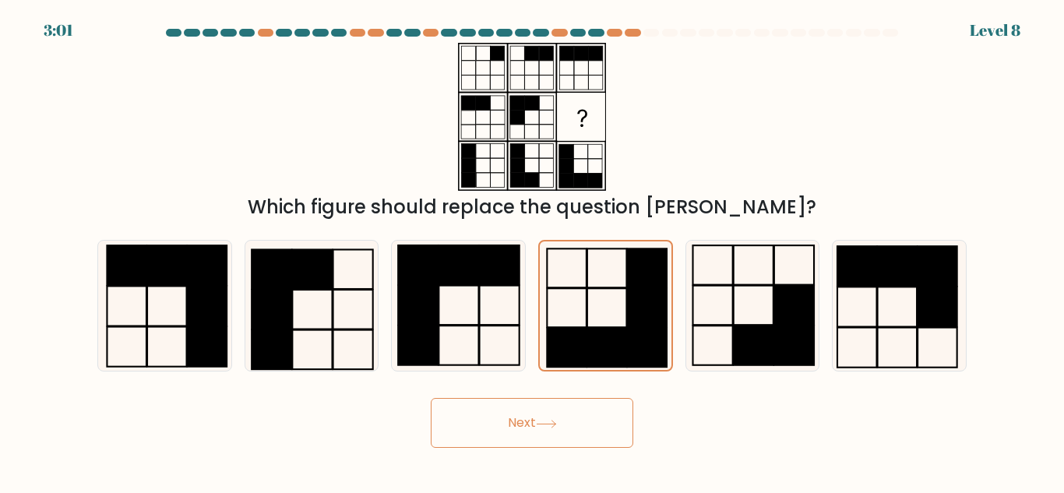
click at [585, 414] on button "Next" at bounding box center [532, 423] width 203 height 50
